Goal: Information Seeking & Learning: Learn about a topic

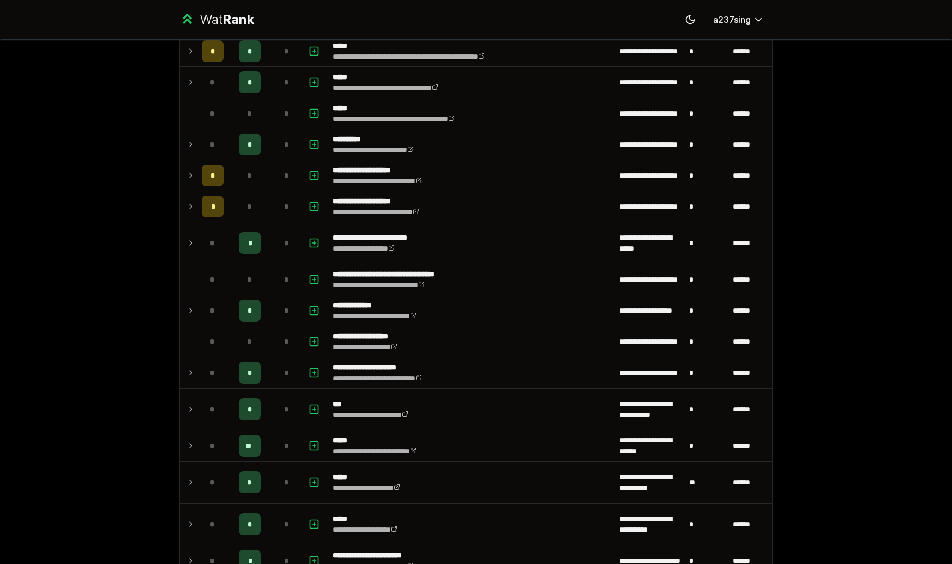
scroll to position [515, 0]
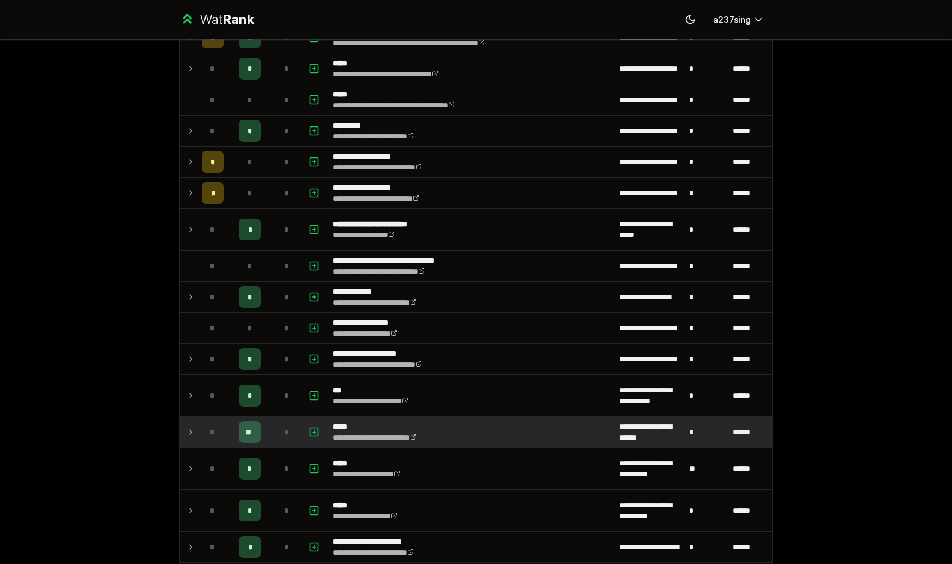
click at [189, 439] on td at bounding box center [188, 432] width 17 height 31
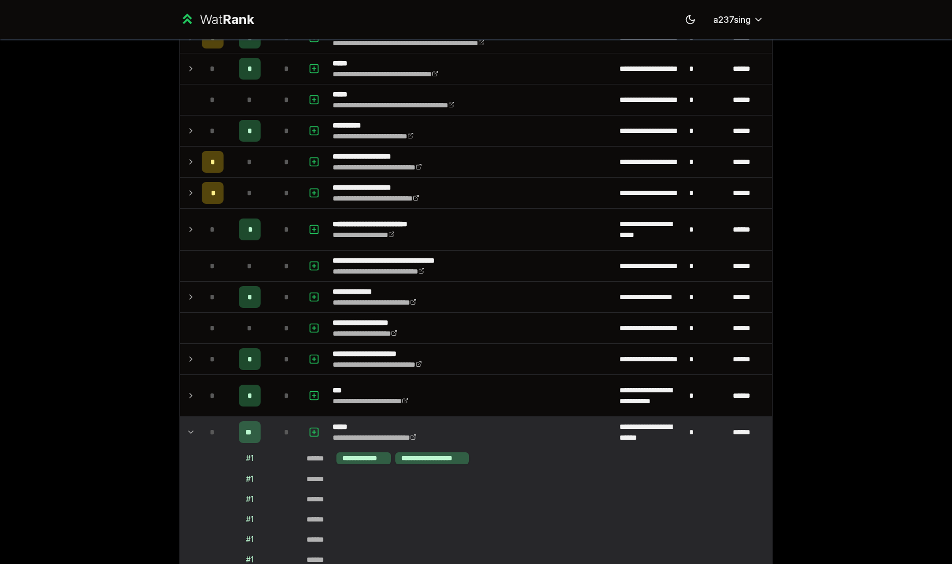
click at [189, 439] on td at bounding box center [188, 432] width 17 height 31
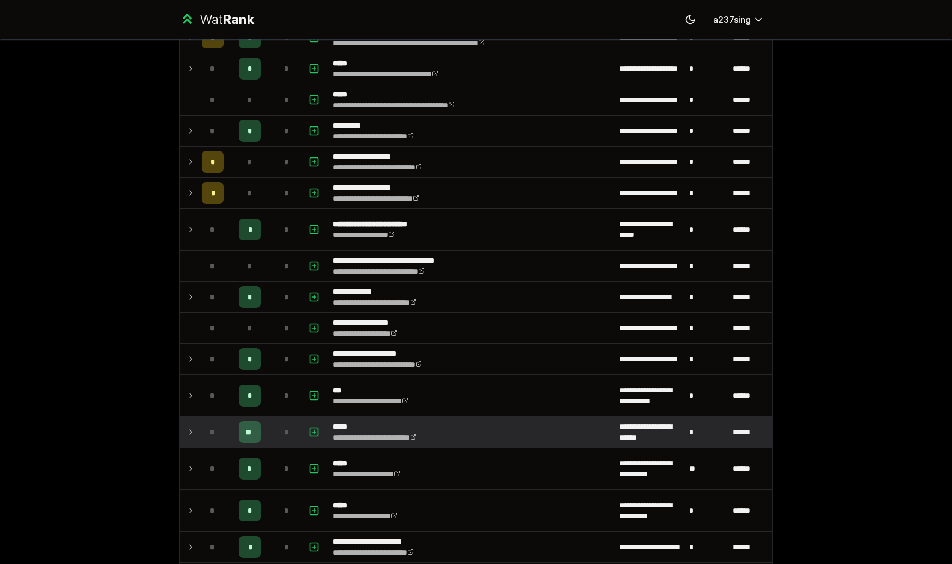
click at [188, 440] on td at bounding box center [188, 432] width 17 height 31
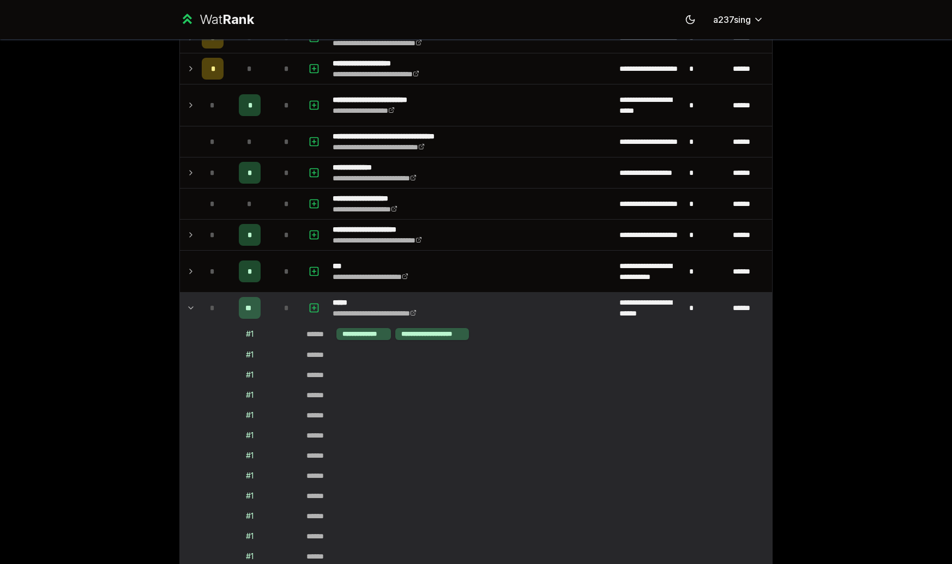
scroll to position [640, 0]
click at [191, 308] on icon at bounding box center [191, 307] width 4 height 2
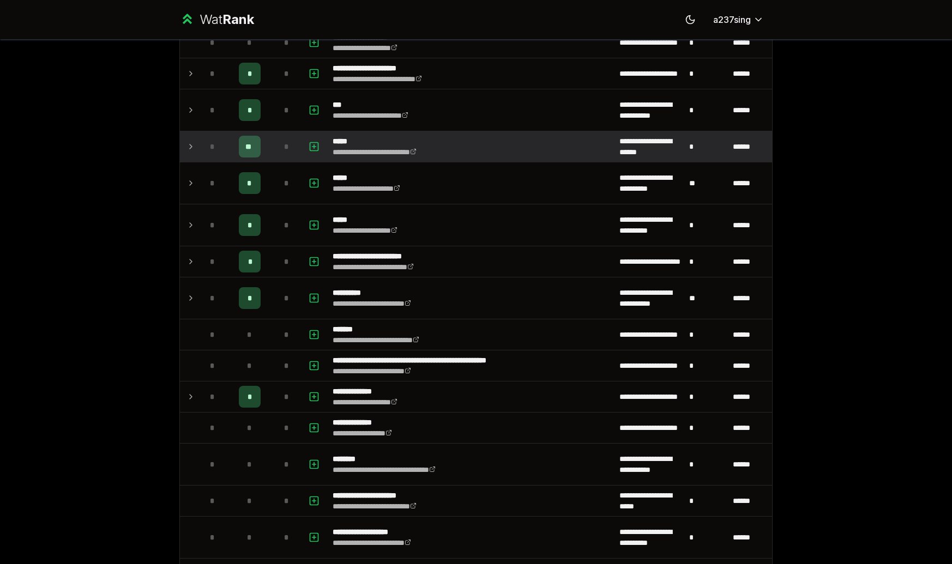
scroll to position [802, 0]
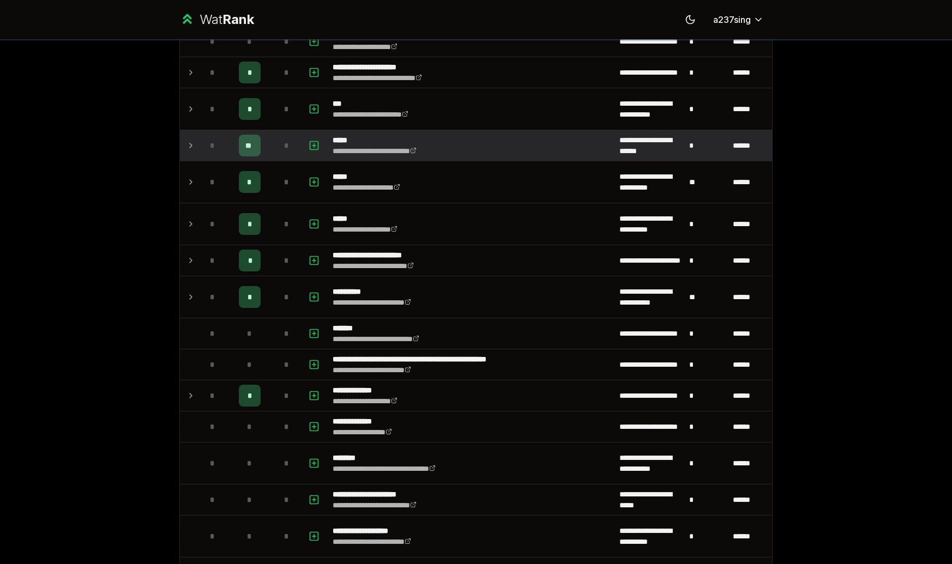
click at [191, 150] on icon at bounding box center [190, 145] width 9 height 13
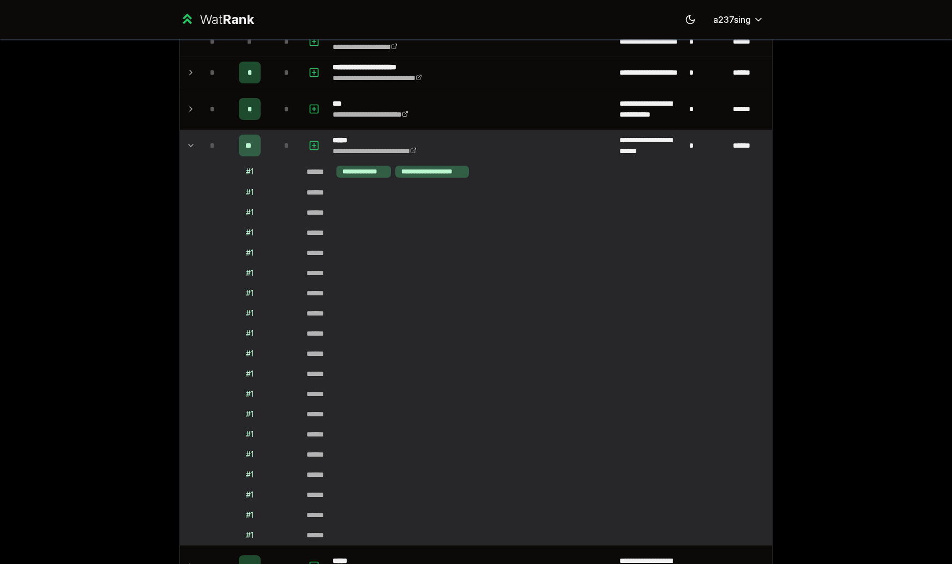
click at [191, 150] on icon at bounding box center [190, 145] width 9 height 13
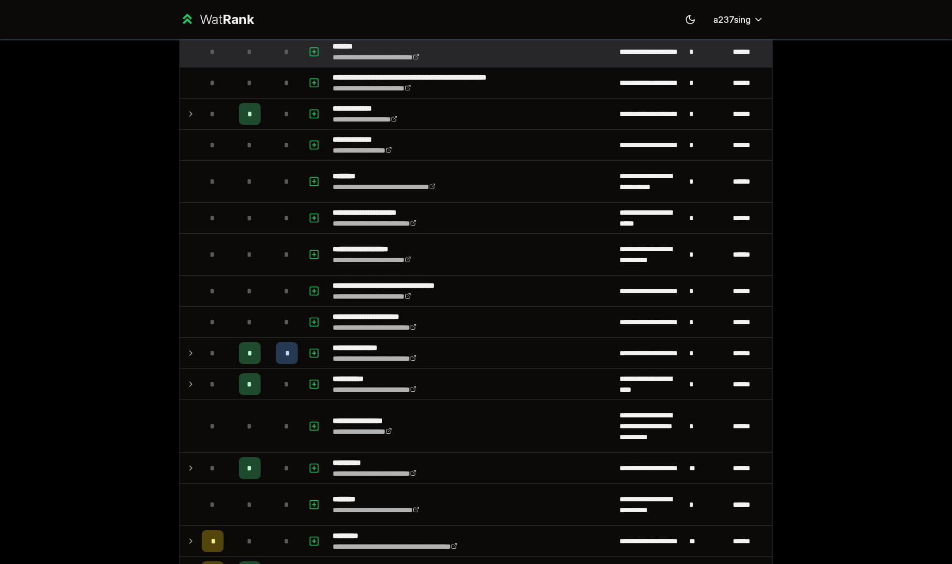
scroll to position [1091, 0]
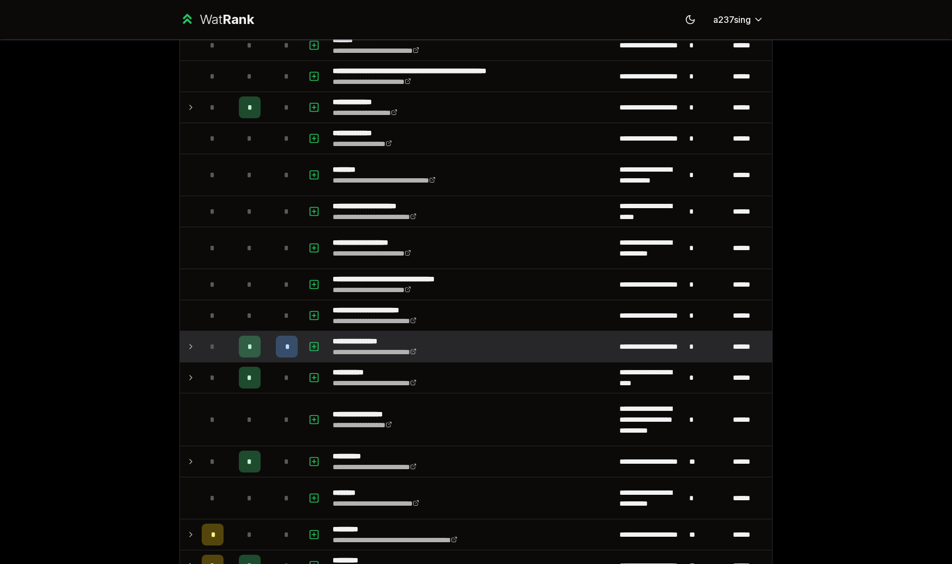
click at [189, 350] on icon at bounding box center [190, 346] width 9 height 13
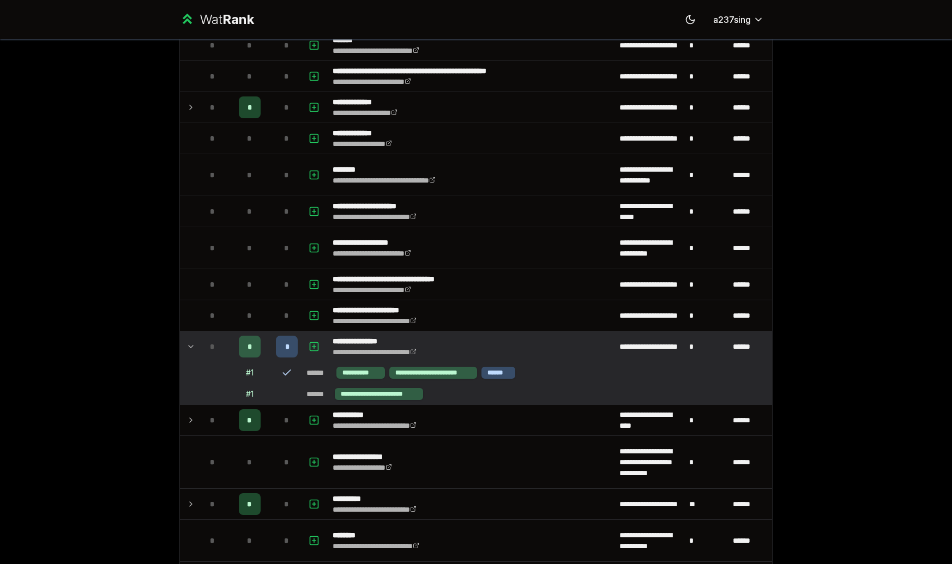
click at [190, 347] on icon at bounding box center [190, 346] width 9 height 13
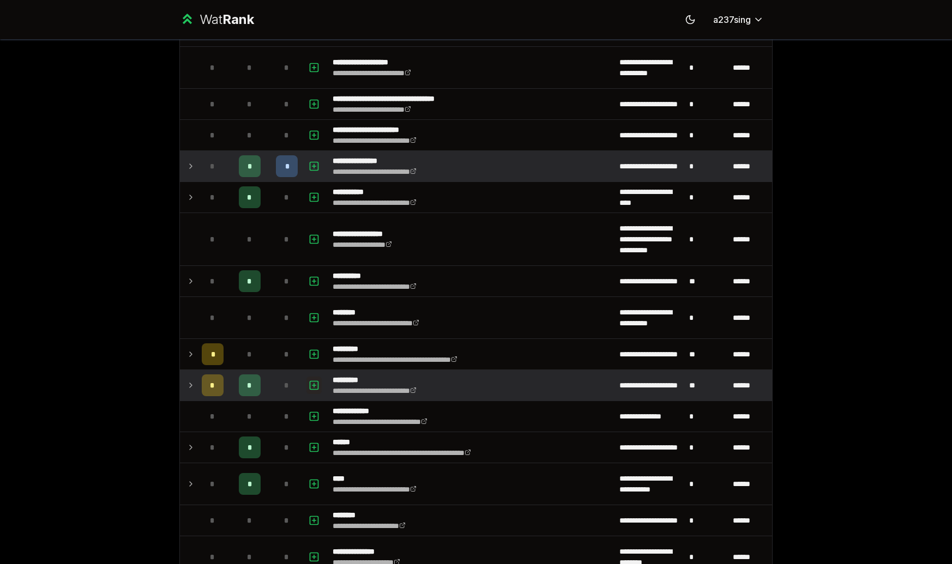
scroll to position [1272, 0]
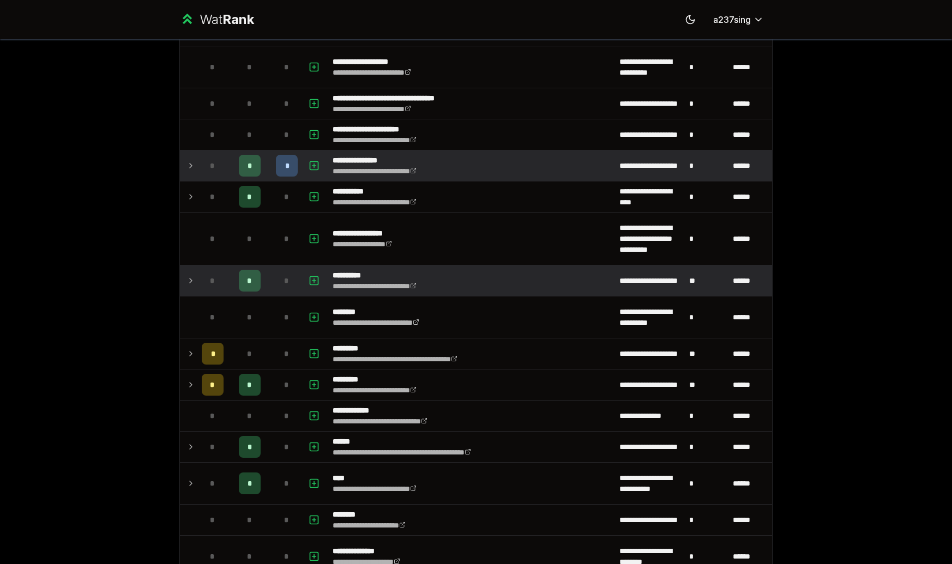
click at [192, 284] on icon at bounding box center [190, 280] width 9 height 13
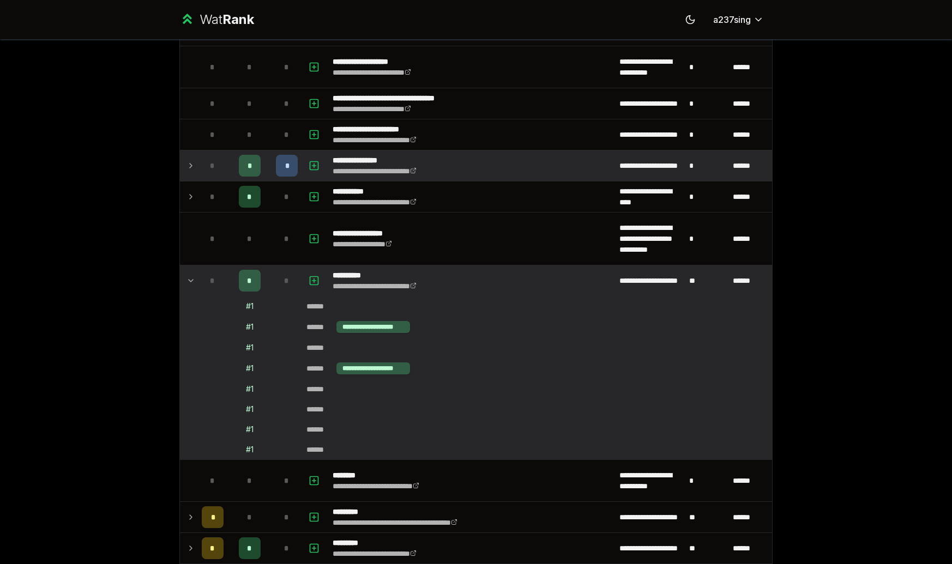
click at [192, 285] on icon at bounding box center [190, 280] width 9 height 13
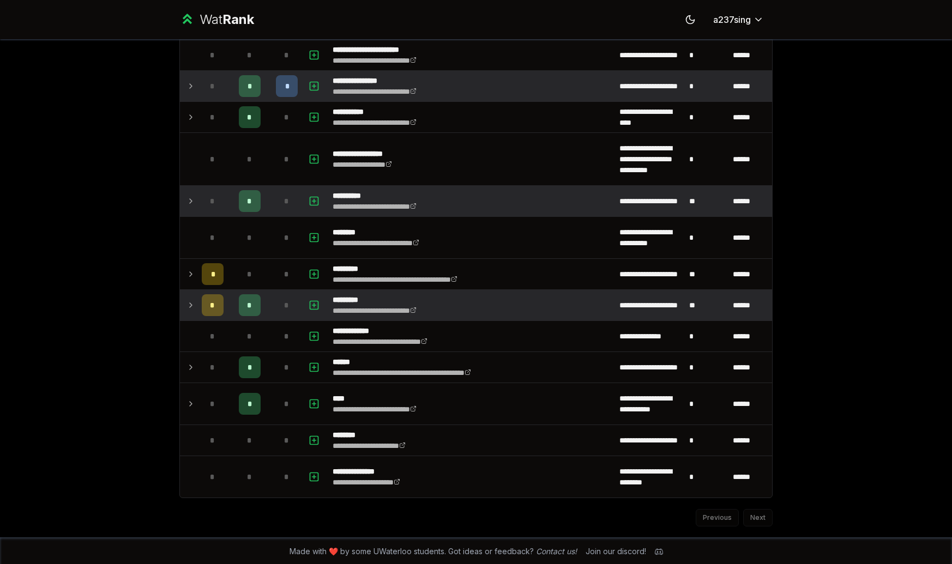
scroll to position [1353, 0]
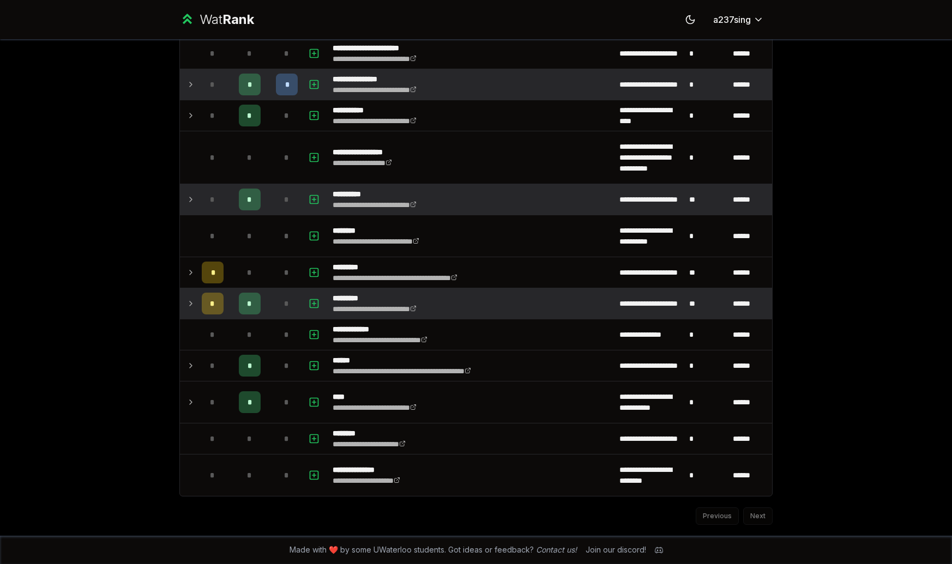
click at [190, 306] on icon at bounding box center [191, 304] width 2 height 4
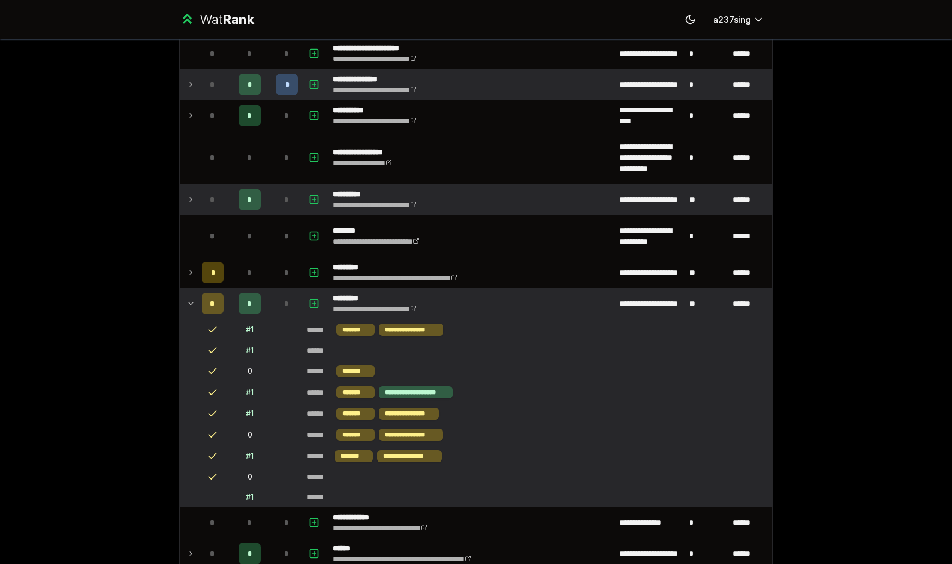
click at [189, 306] on icon at bounding box center [190, 303] width 9 height 13
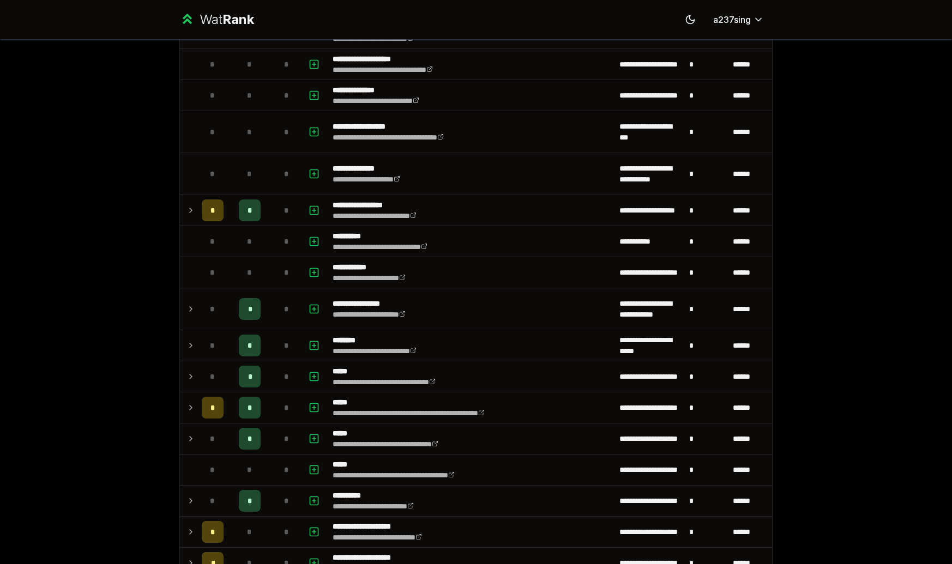
scroll to position [0, 0]
